Goal: Task Accomplishment & Management: Manage account settings

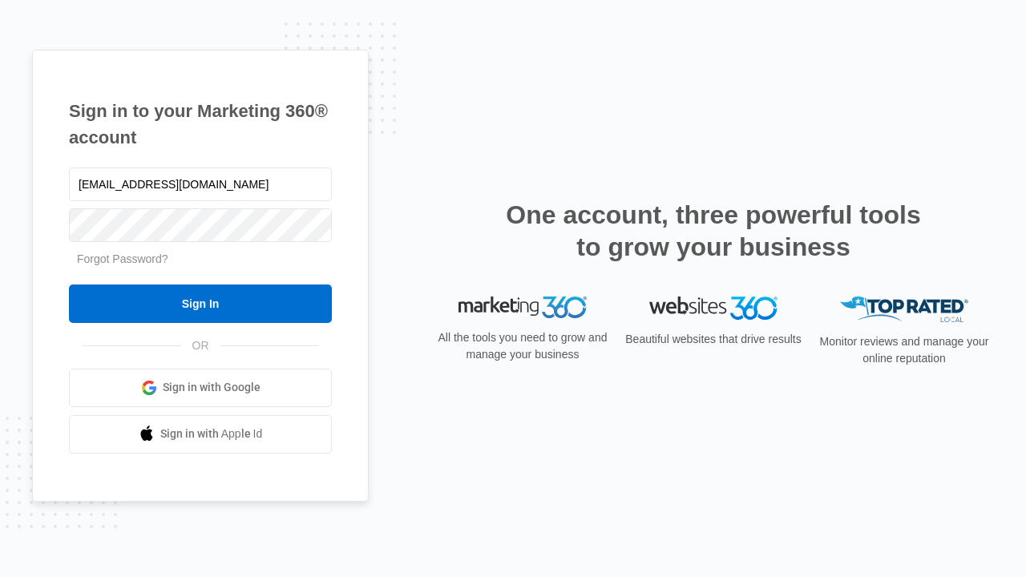
type input "[EMAIL_ADDRESS][DOMAIN_NAME]"
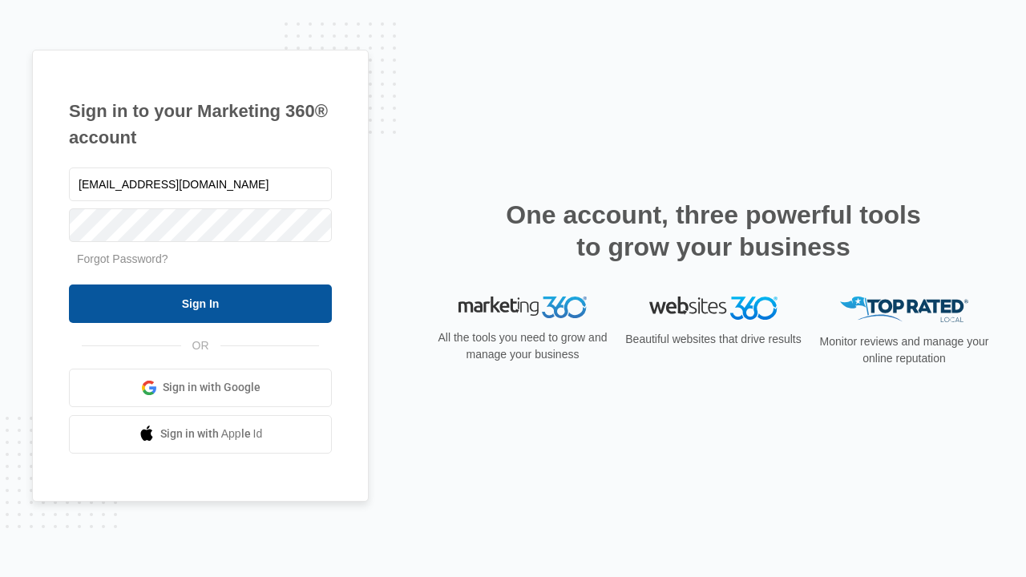
click at [200, 303] on input "Sign In" at bounding box center [200, 303] width 263 height 38
